Goal: Task Accomplishment & Management: Complete application form

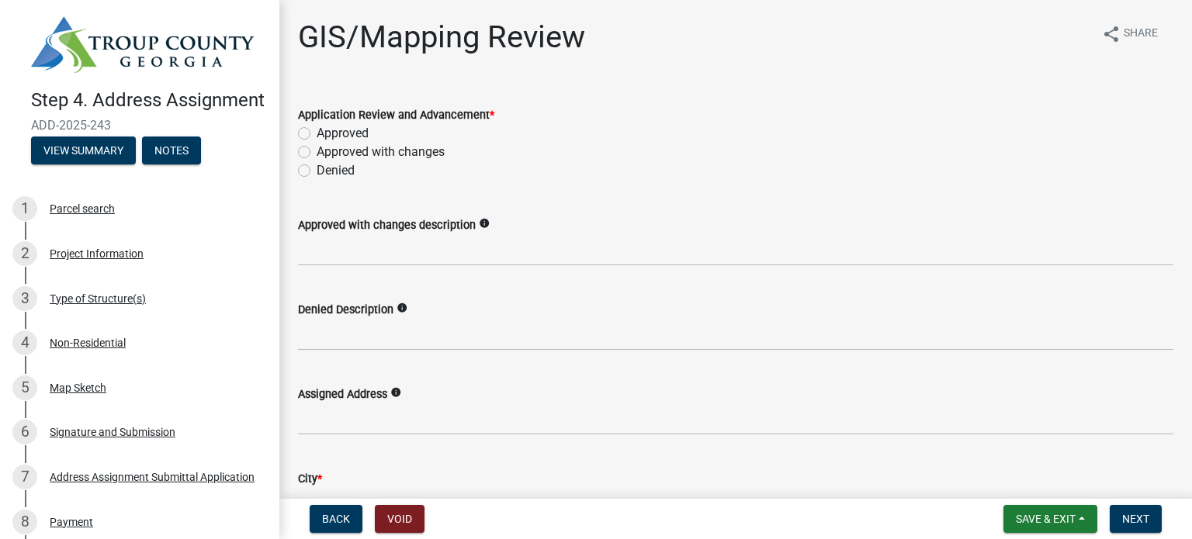
click at [317, 132] on label "Approved" at bounding box center [343, 133] width 52 height 19
click at [317, 132] on input "Approved" at bounding box center [322, 129] width 10 height 10
radio input "true"
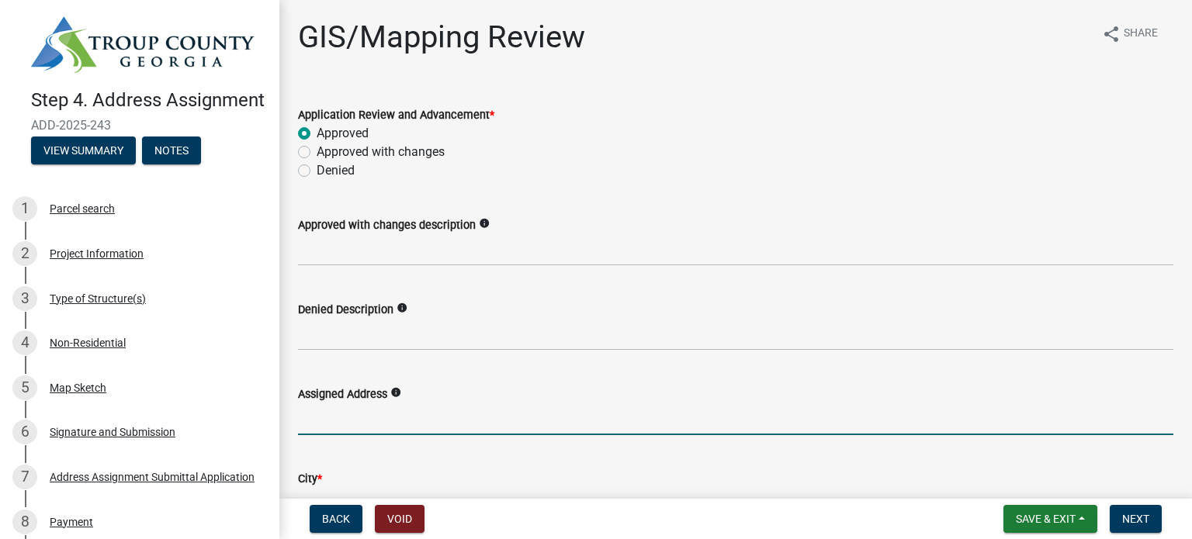
click at [351, 428] on input "Assigned Address" at bounding box center [735, 420] width 875 height 32
type input "[STREET_ADDRESS]"
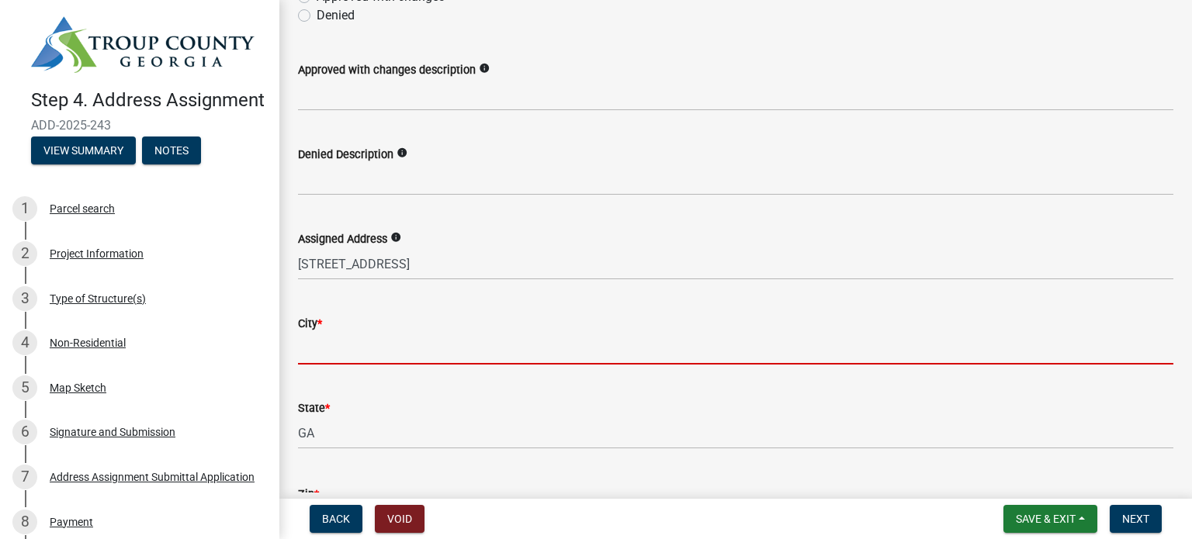
click at [327, 350] on input "City *" at bounding box center [735, 349] width 875 height 32
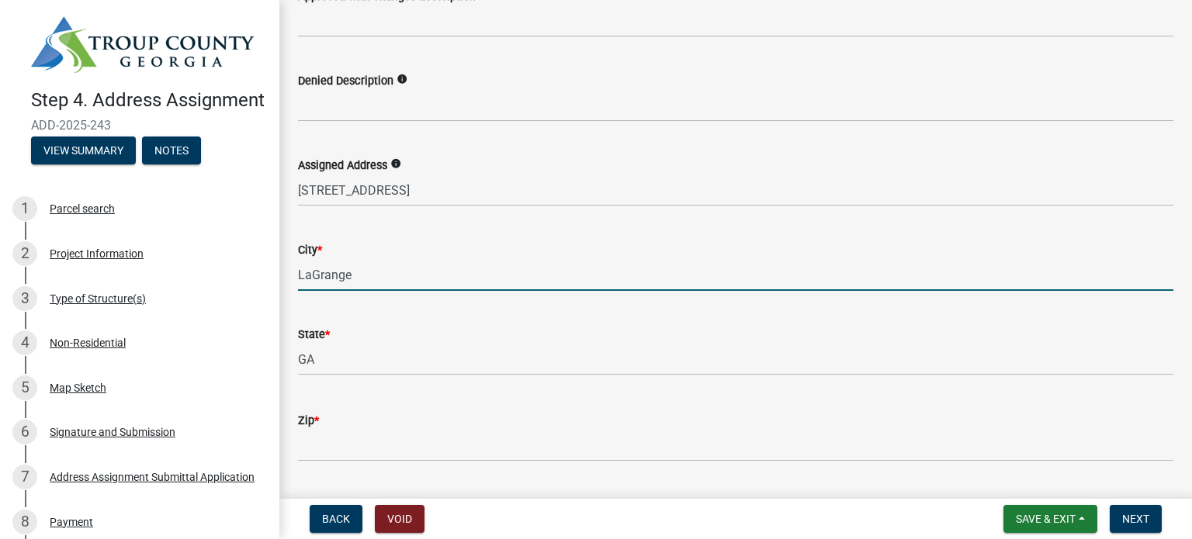
scroll to position [310, 0]
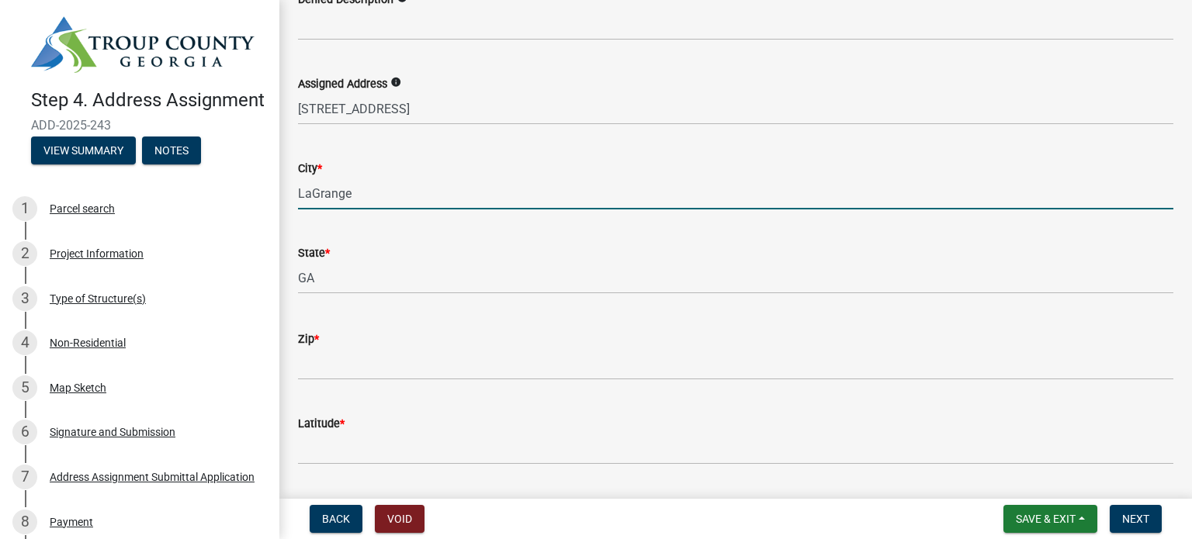
type input "LaGrange"
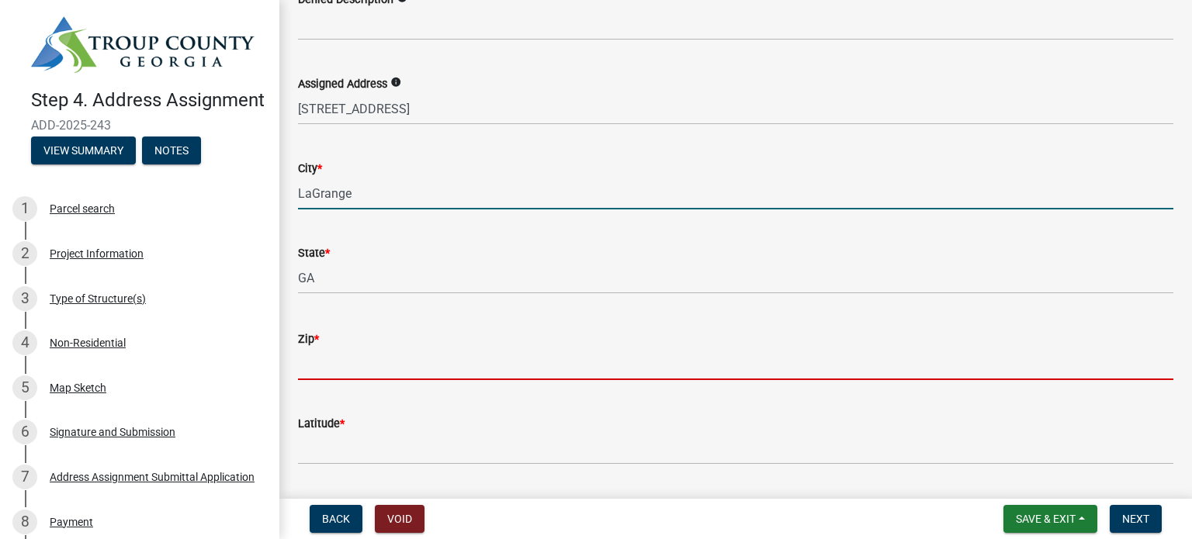
click at [341, 366] on input "Zip *" at bounding box center [735, 364] width 875 height 32
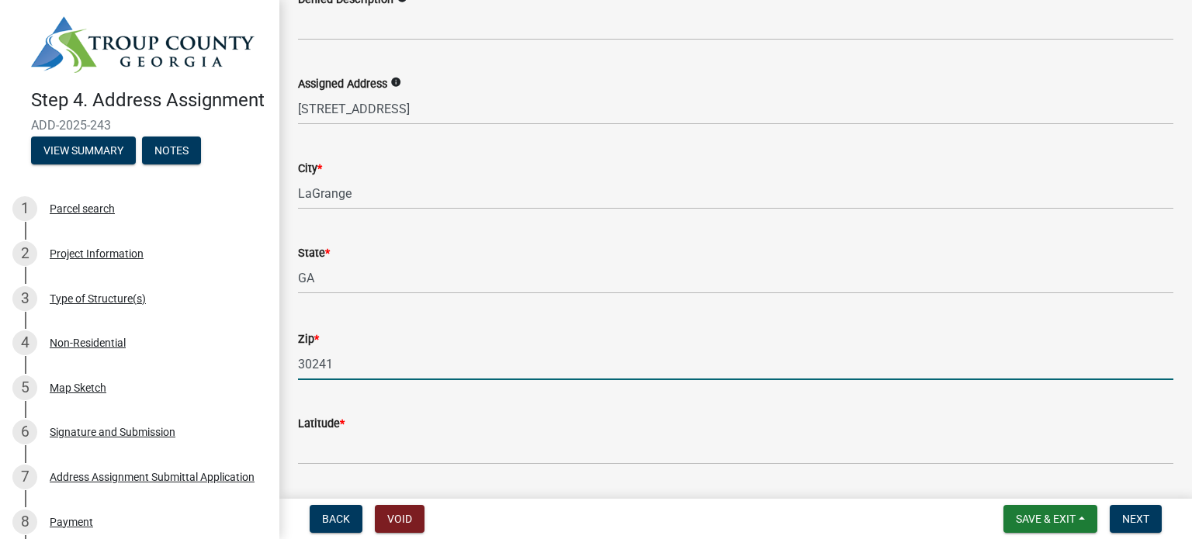
type input "30241"
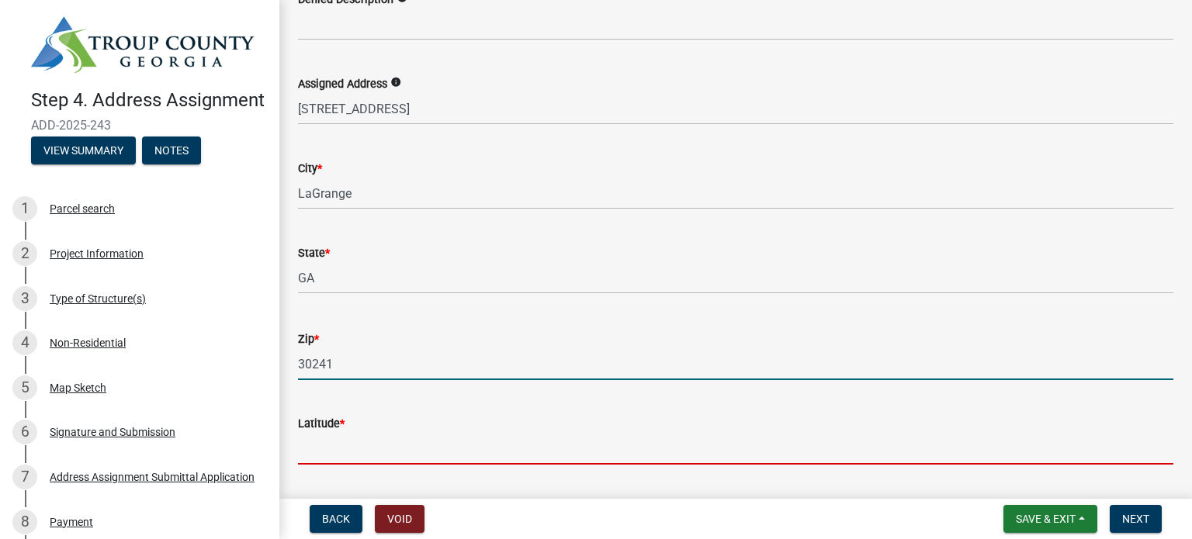
click at [332, 446] on input "Latitude *" at bounding box center [735, 449] width 875 height 32
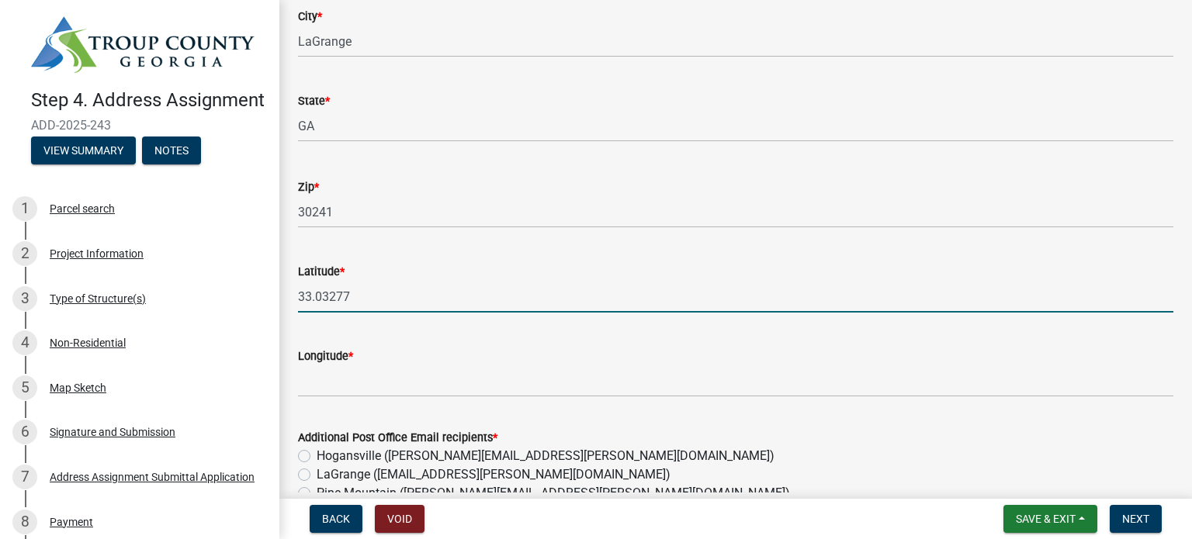
scroll to position [466, 0]
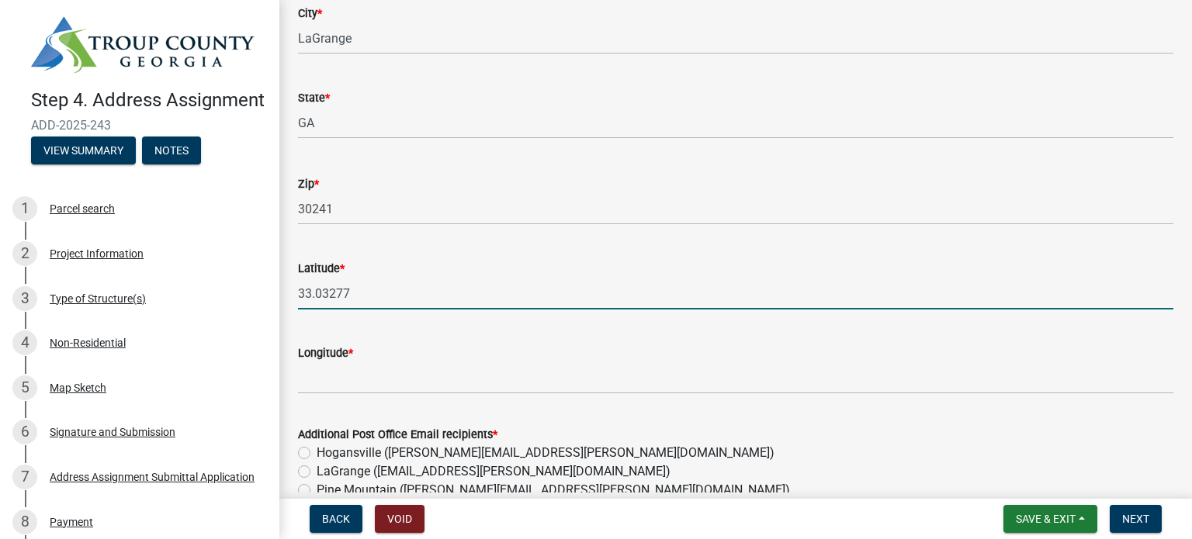
type input "33.03277"
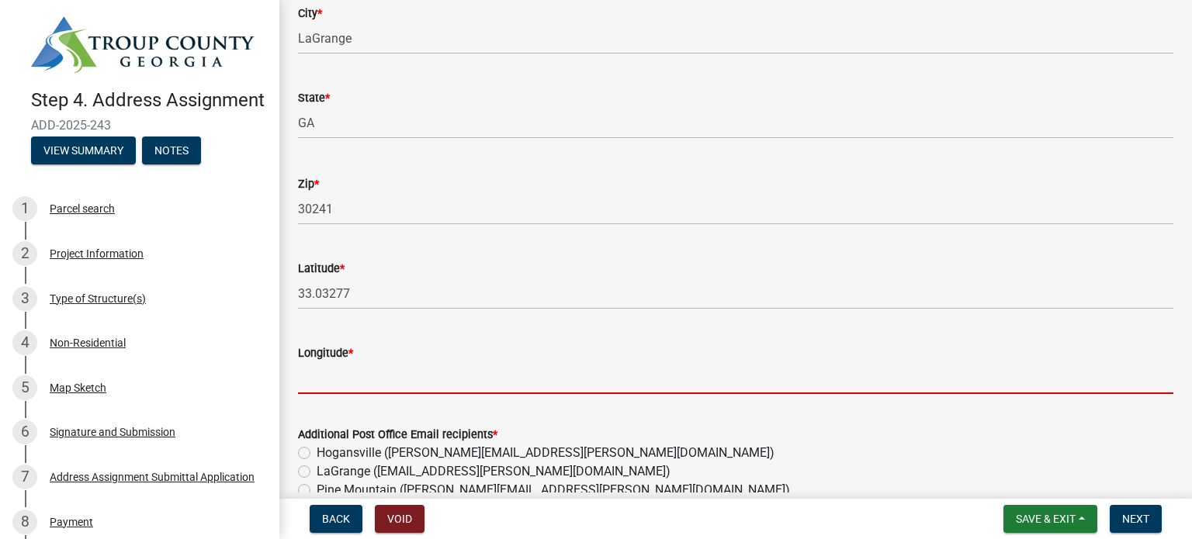
click at [323, 375] on input "Longitude *" at bounding box center [735, 378] width 875 height 32
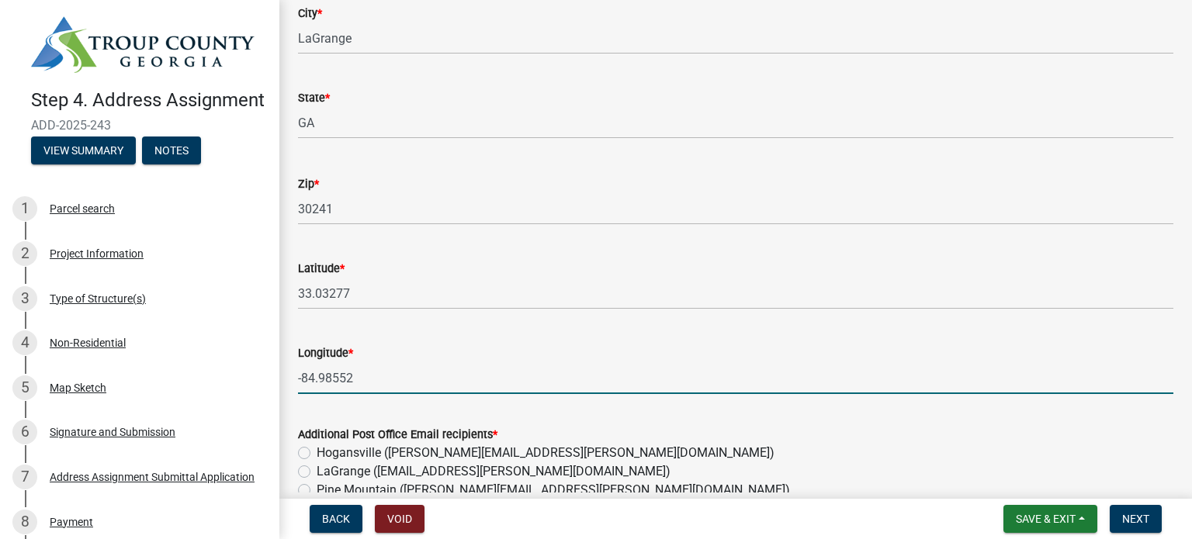
type input "-84.98552"
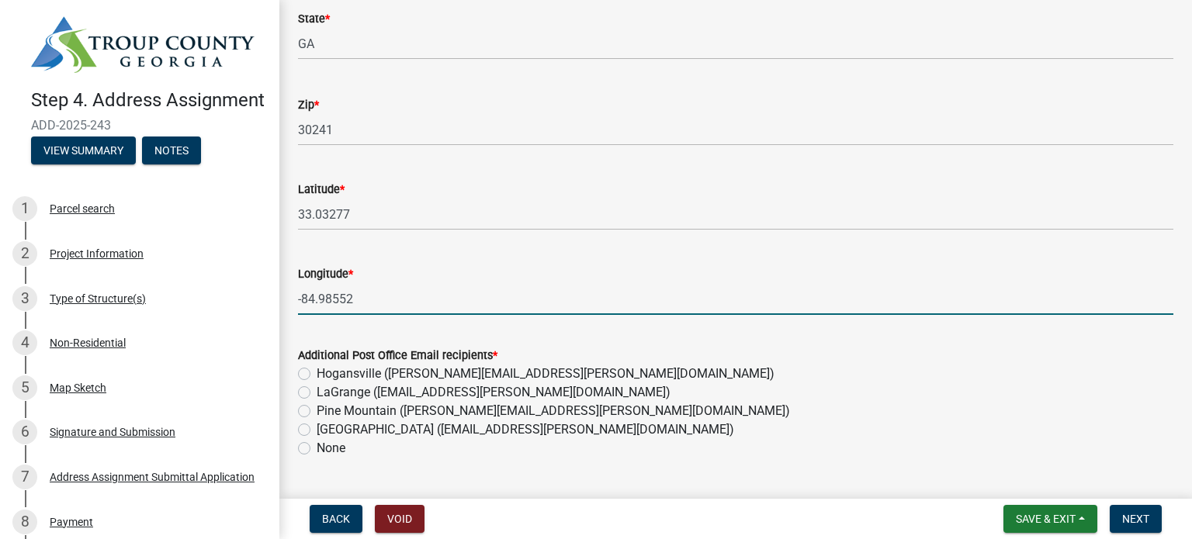
scroll to position [621, 0]
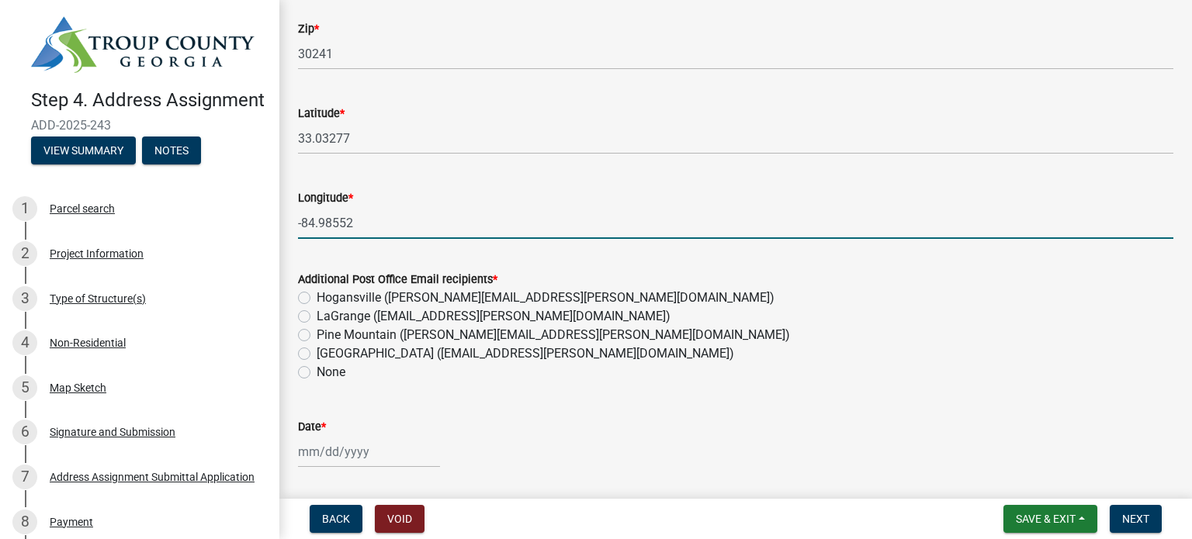
click at [317, 315] on label "LaGrange ([EMAIL_ADDRESS][PERSON_NAME][DOMAIN_NAME])" at bounding box center [494, 316] width 354 height 19
click at [317, 315] on input "LaGrange ([EMAIL_ADDRESS][PERSON_NAME][DOMAIN_NAME])" at bounding box center [322, 312] width 10 height 10
radio input "true"
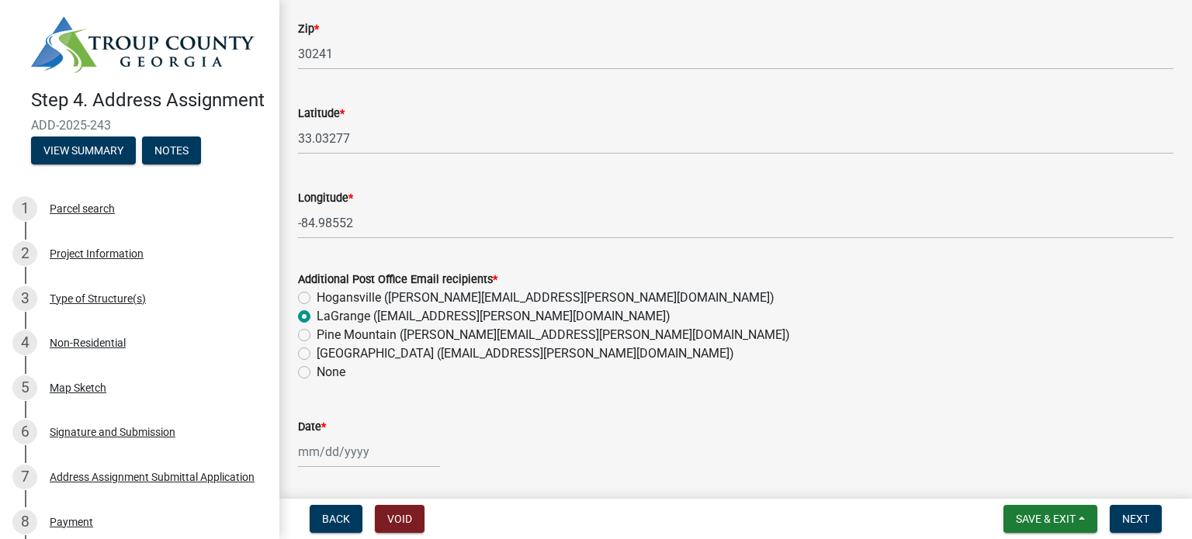
select select "8"
select select "2025"
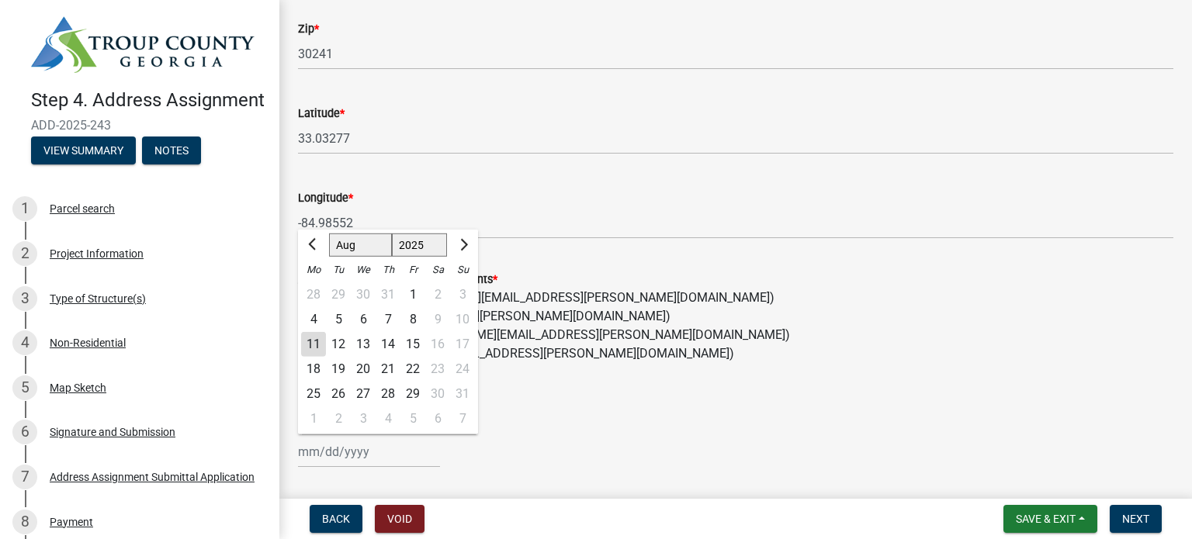
click at [310, 449] on div "[PERSON_NAME] Feb Mar Apr [PERSON_NAME][DATE] Oct Nov [DATE] 1526 1527 1528 152…" at bounding box center [369, 452] width 142 height 32
click at [313, 344] on div "11" at bounding box center [313, 344] width 25 height 25
type input "[DATE]"
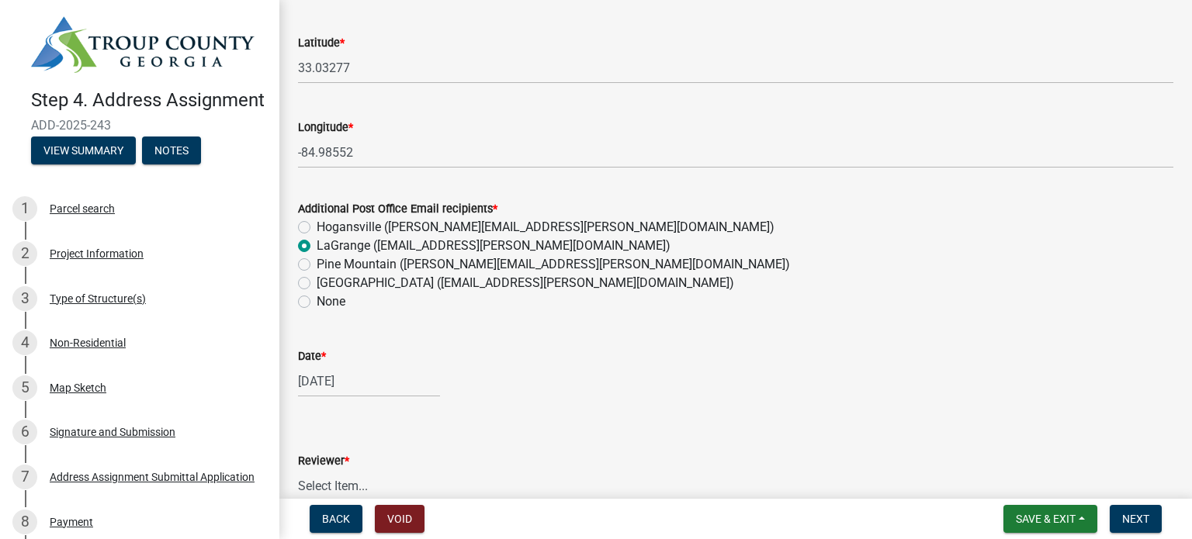
scroll to position [775, 0]
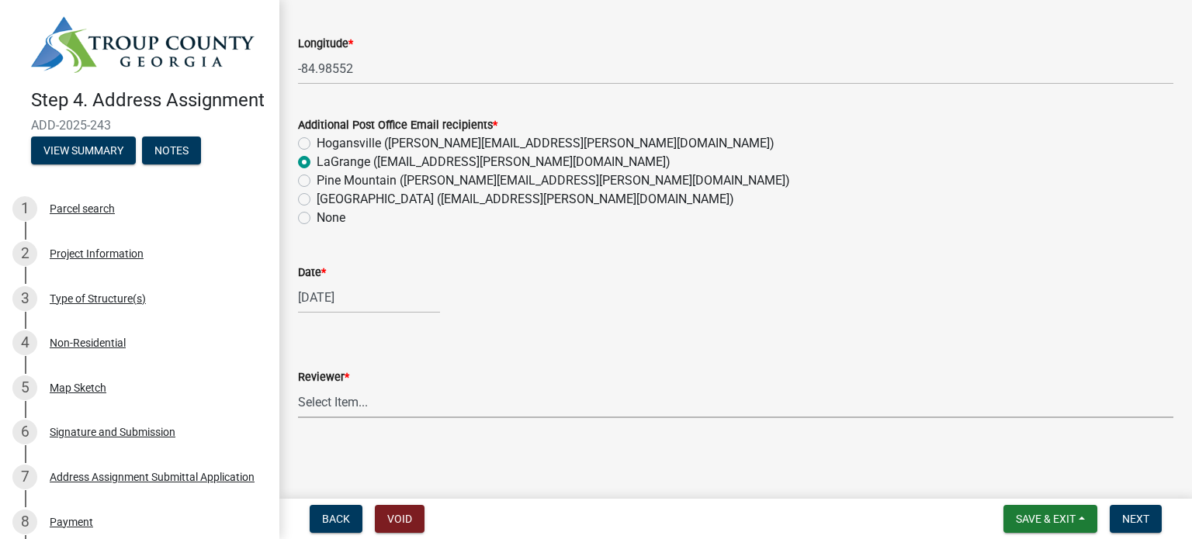
click at [317, 407] on select "Select Item... [PERSON_NAME][MEDICAL_DATA] [PERSON_NAME]" at bounding box center [735, 402] width 875 height 32
click at [298, 386] on select "Select Item... [PERSON_NAME][MEDICAL_DATA] [PERSON_NAME]" at bounding box center [735, 402] width 875 height 32
select select "92dbff7c-e58a-4509-911f-9fde1b54cc95"
click at [927, 314] on wm-data-entity-input "Date * [DATE]" at bounding box center [735, 284] width 875 height 86
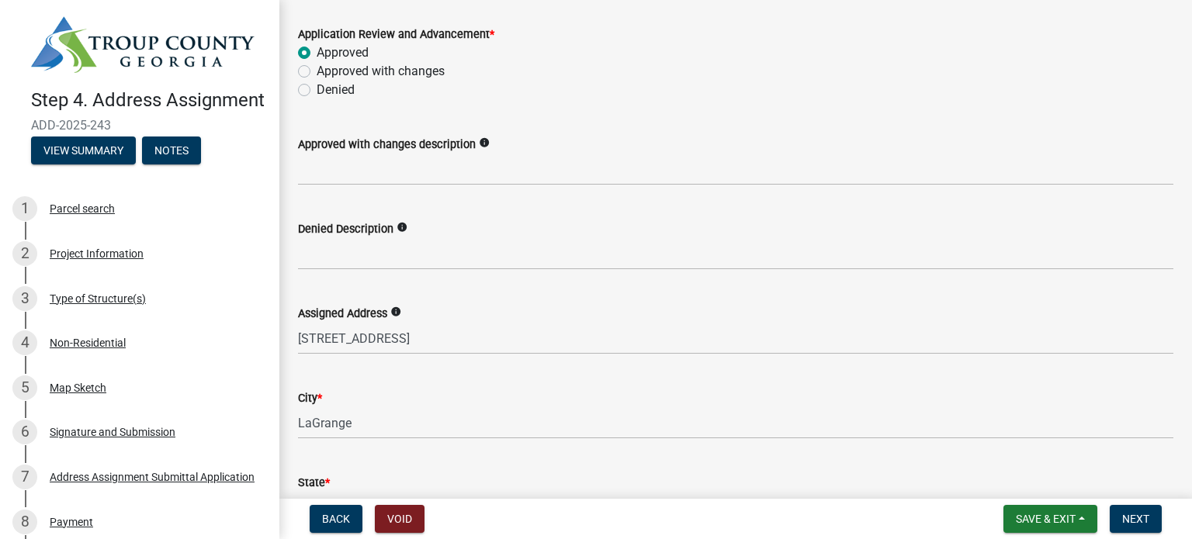
scroll to position [77, 0]
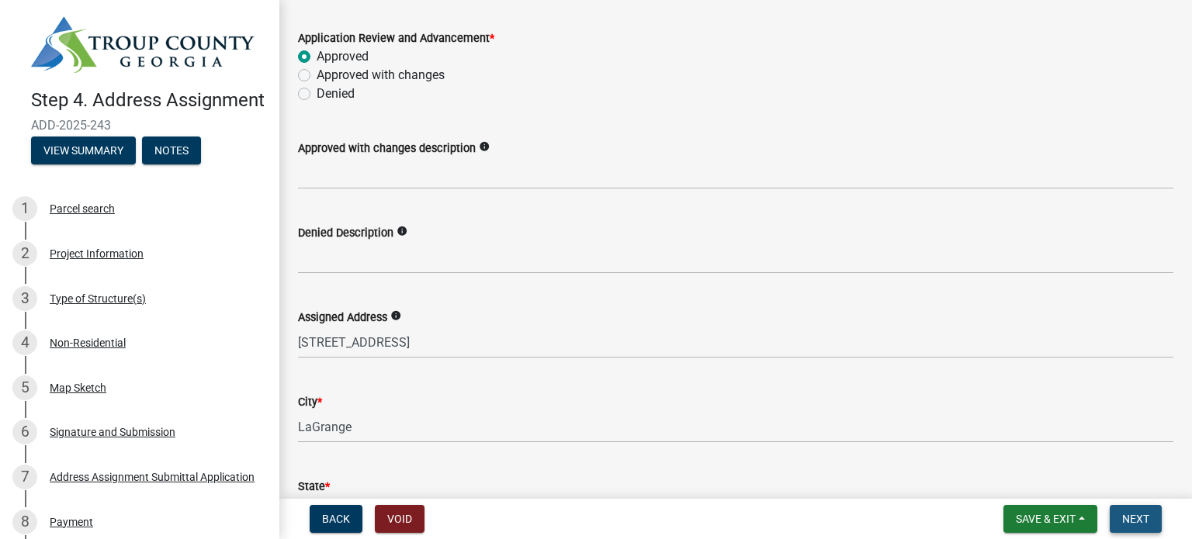
click at [1136, 513] on span "Next" at bounding box center [1135, 519] width 27 height 12
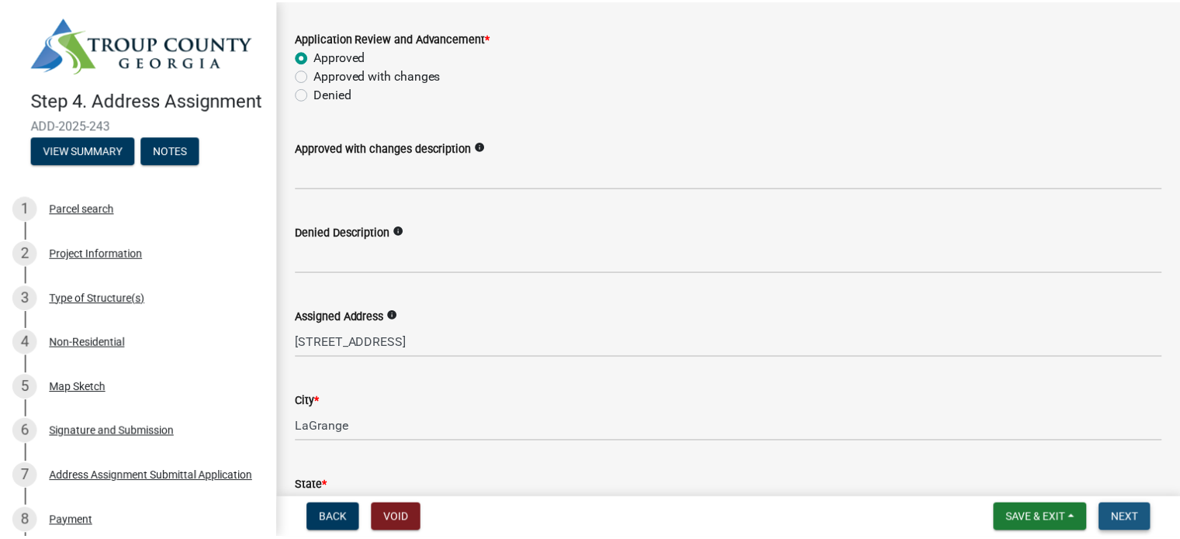
scroll to position [0, 0]
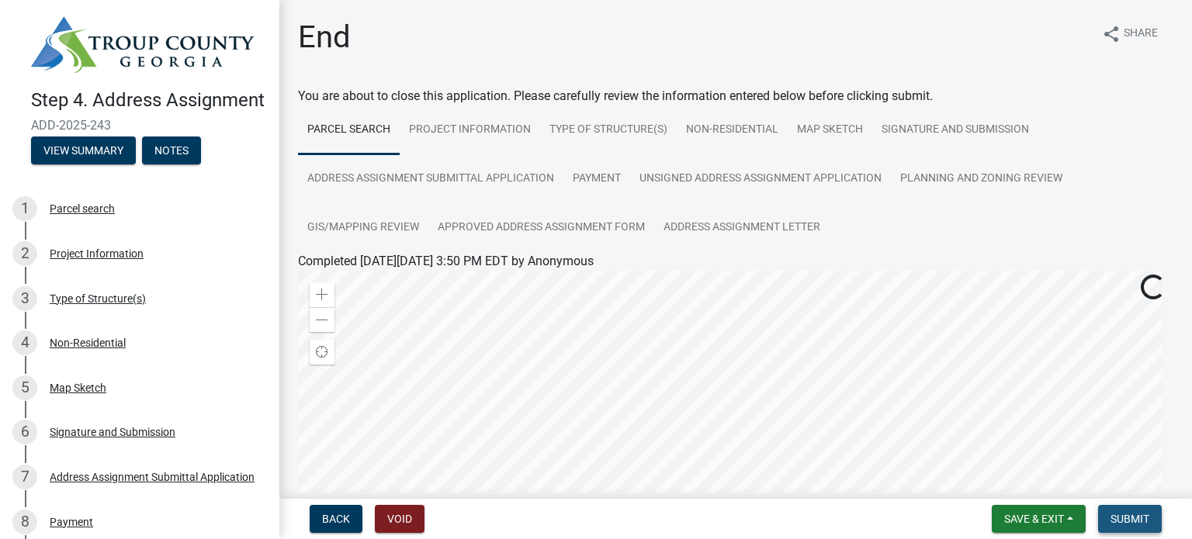
click at [1121, 518] on span "Submit" at bounding box center [1130, 519] width 39 height 12
